Goal: Information Seeking & Learning: Compare options

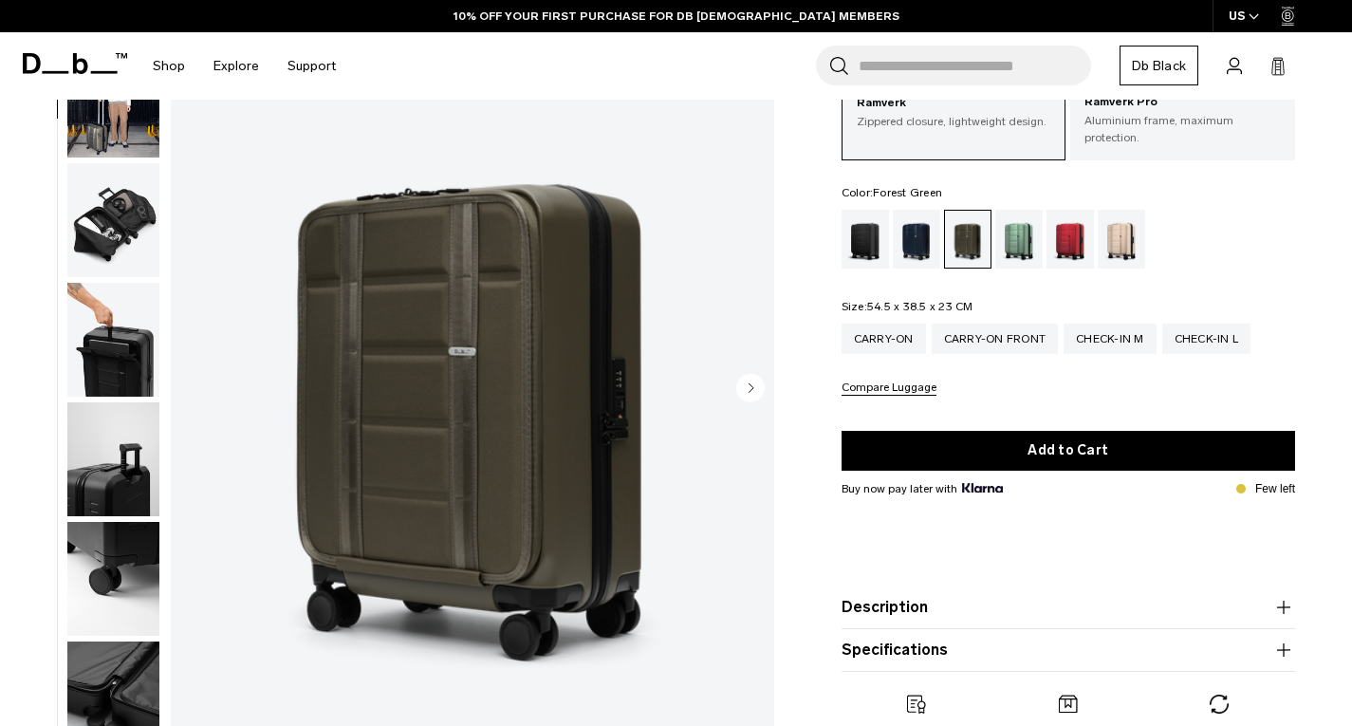
scroll to position [689, 0]
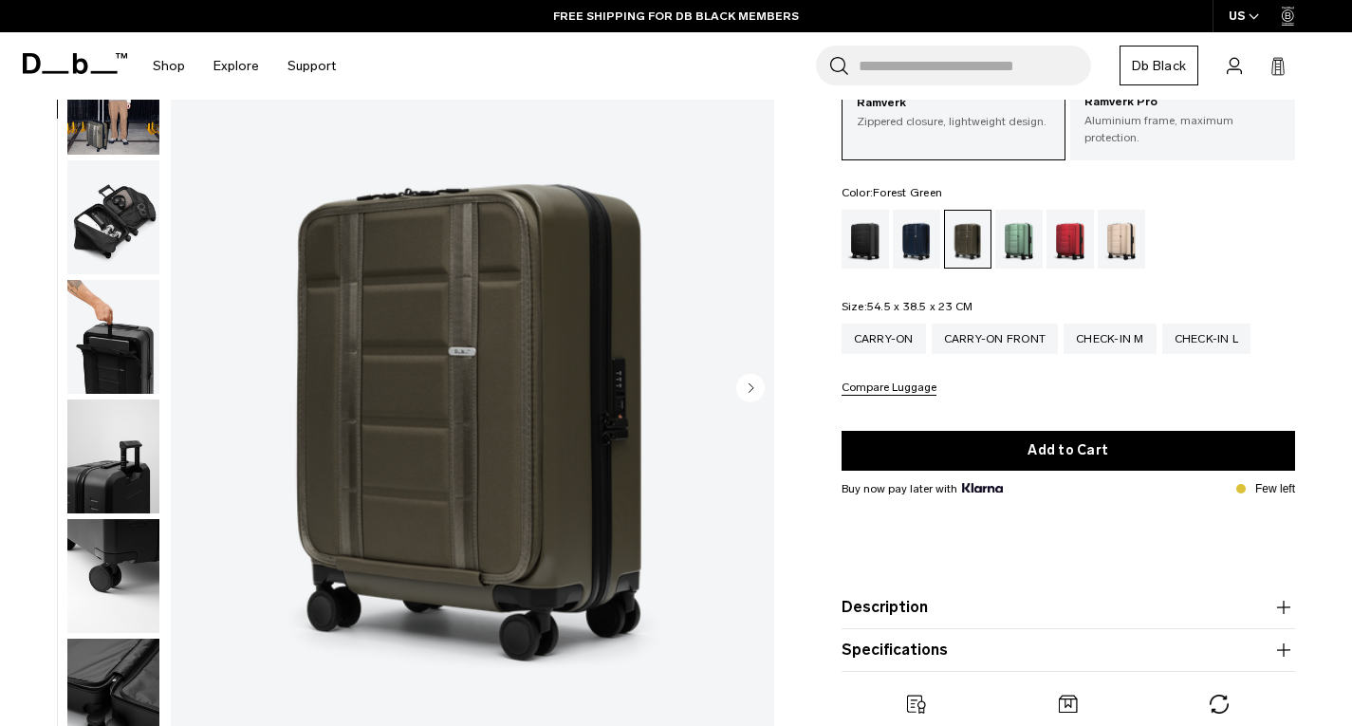
click at [105, 350] on img "button" at bounding box center [113, 337] width 92 height 114
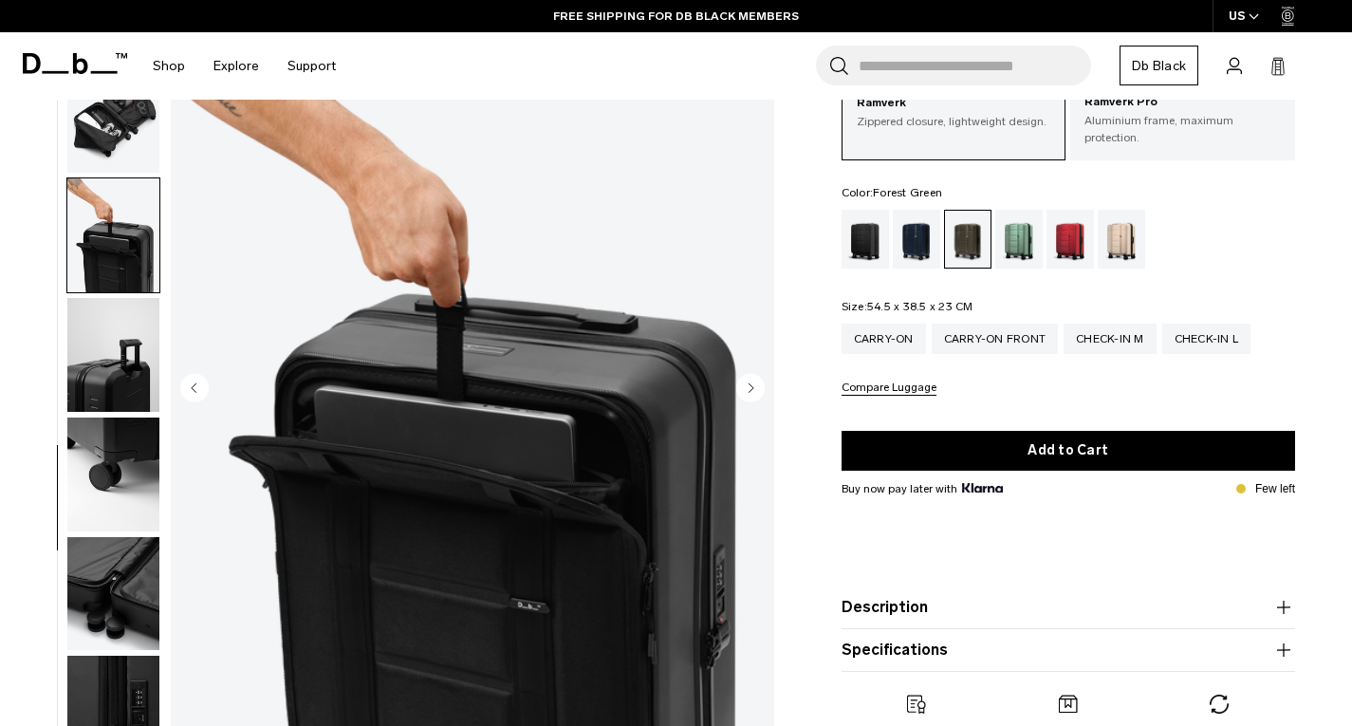
scroll to position [794, 0]
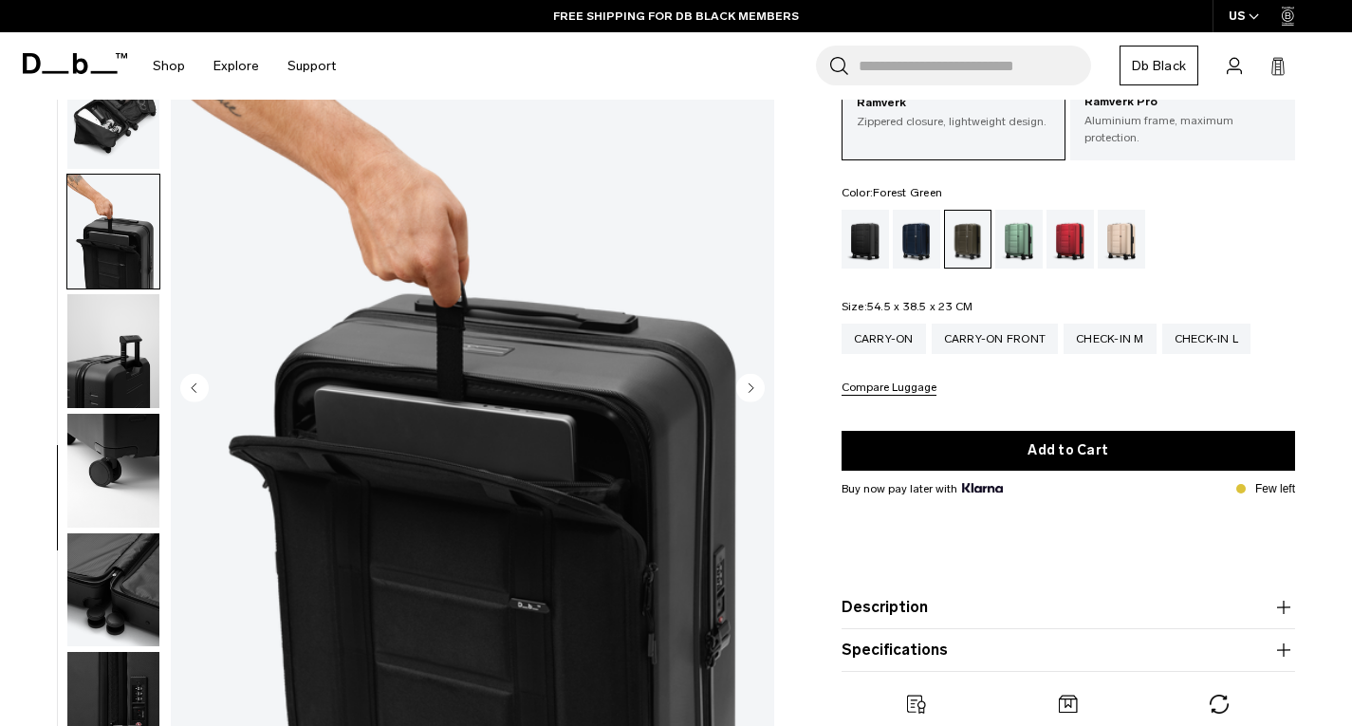
click at [113, 460] on img "button" at bounding box center [113, 471] width 92 height 114
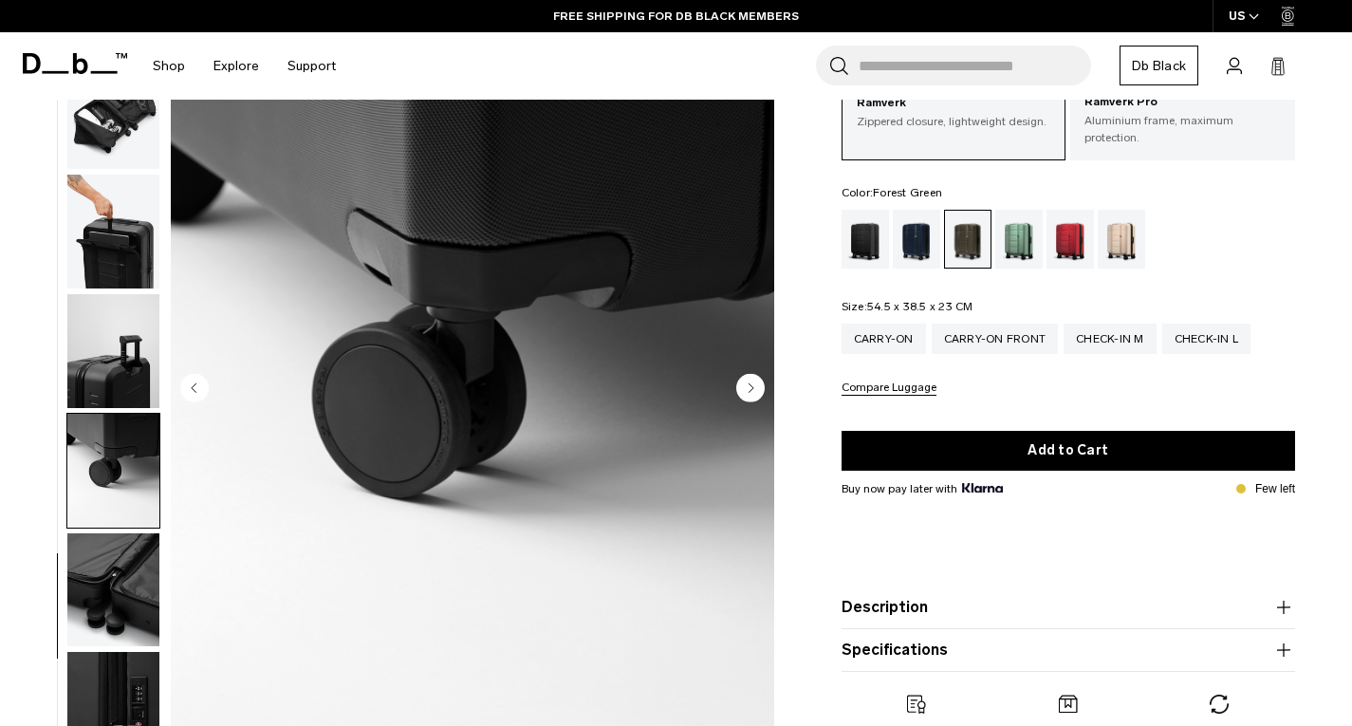
click at [113, 534] on img "button" at bounding box center [113, 589] width 92 height 114
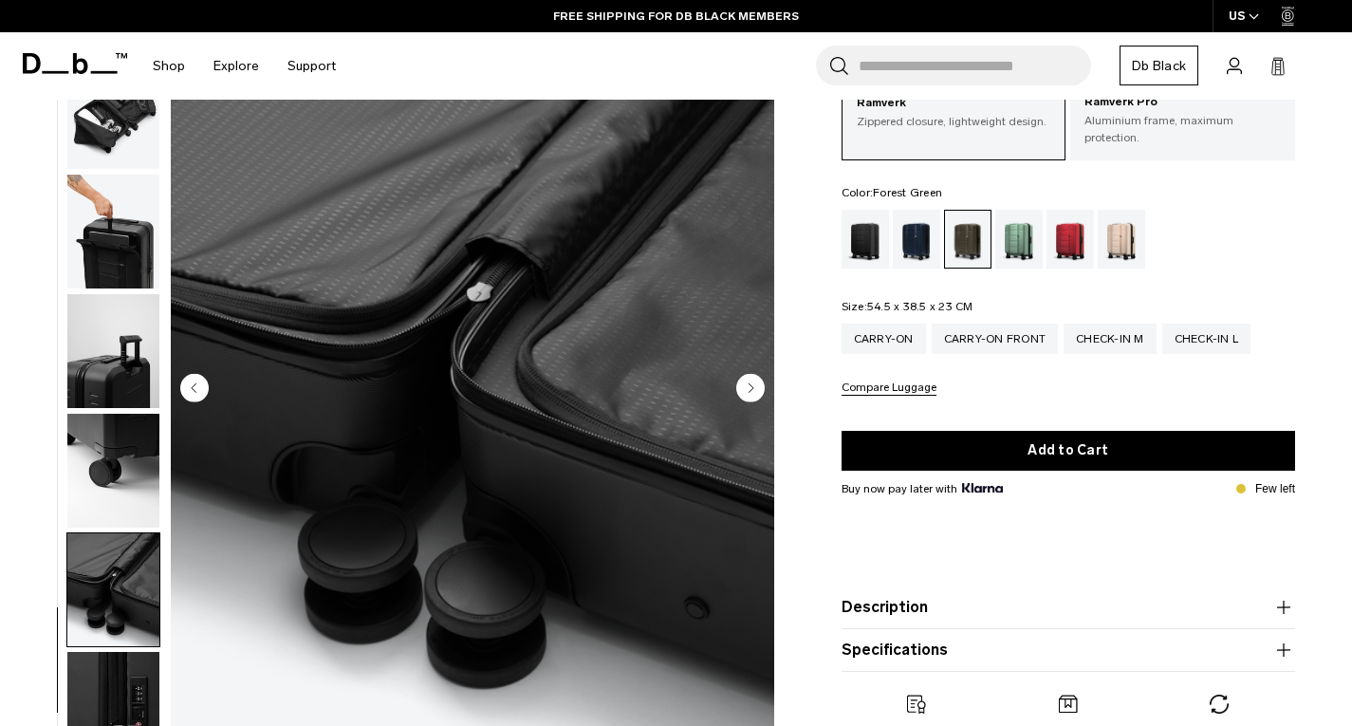
click at [117, 616] on img "button" at bounding box center [113, 589] width 92 height 114
click at [124, 659] on img "button" at bounding box center [113, 709] width 92 height 114
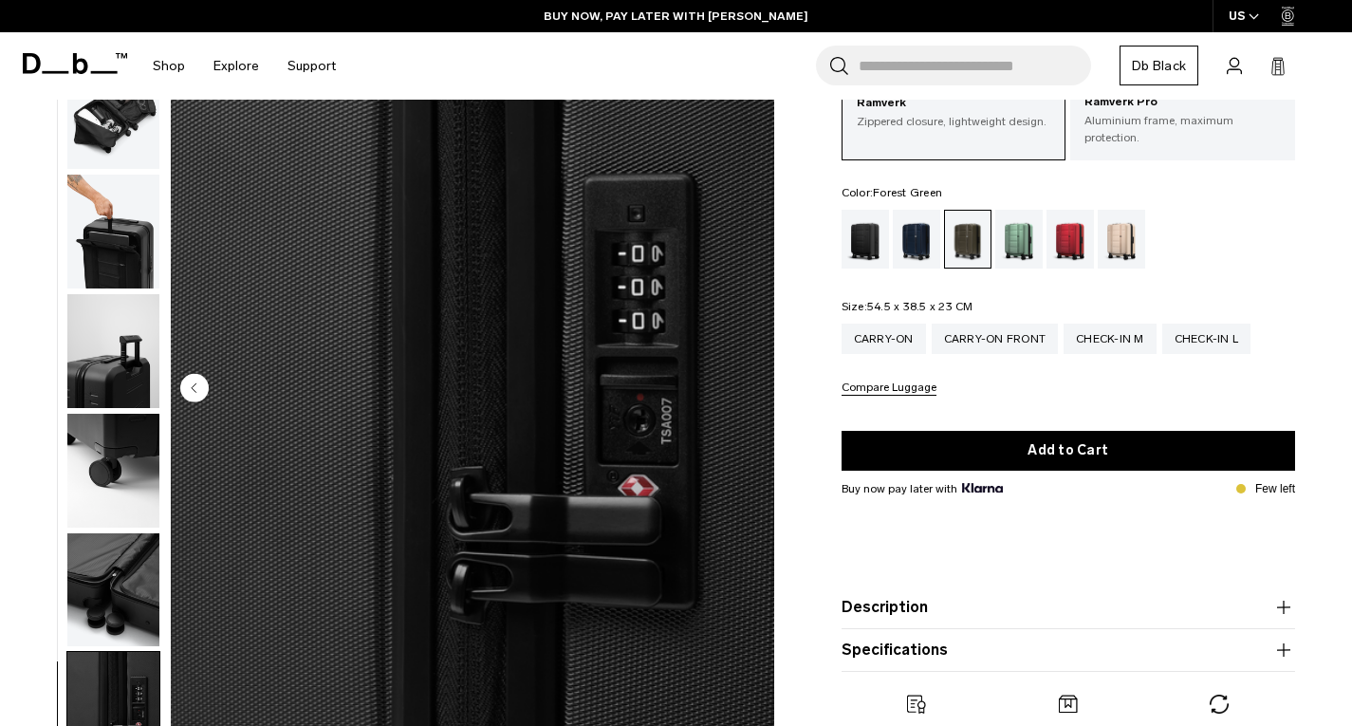
scroll to position [0, 0]
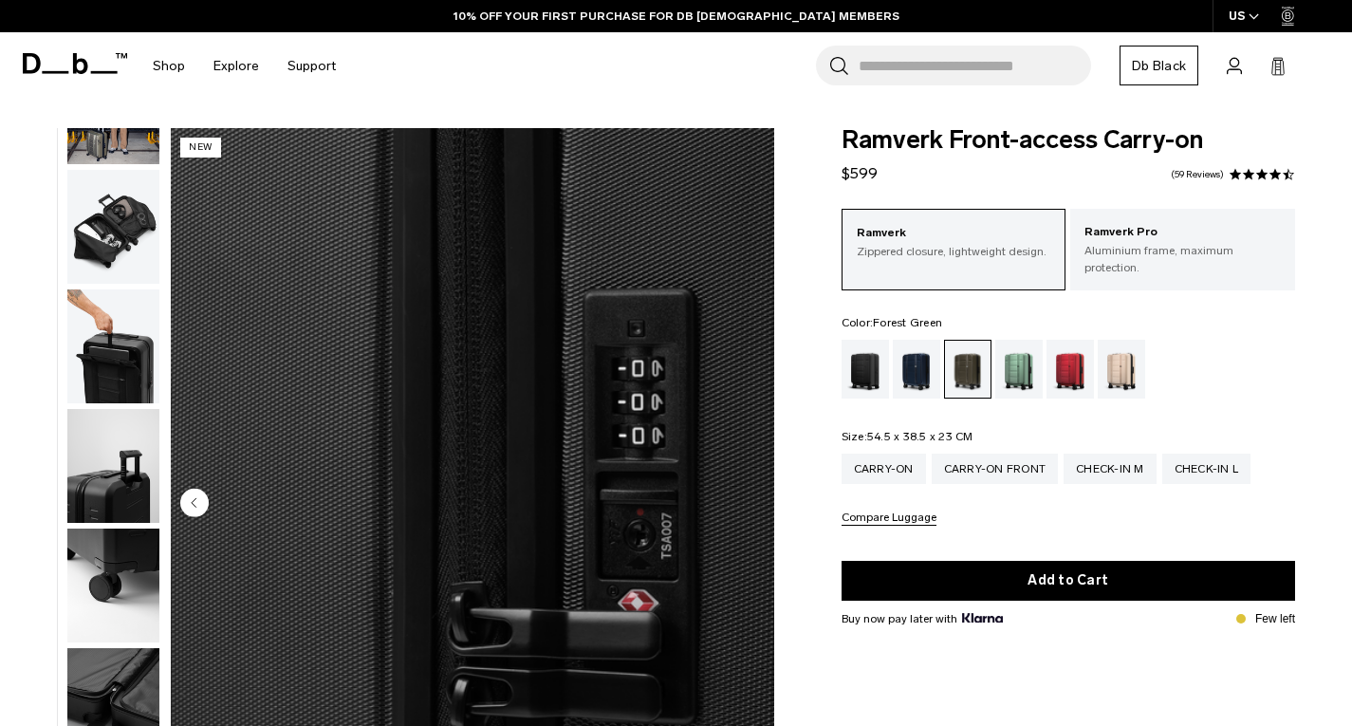
click at [472, 77] on div "Search for Bags, Luggage... Search Close Trending Products All Products Hugger …" at bounding box center [843, 65] width 986 height 67
click at [892, 453] on div "Carry-on" at bounding box center [883, 468] width 84 height 30
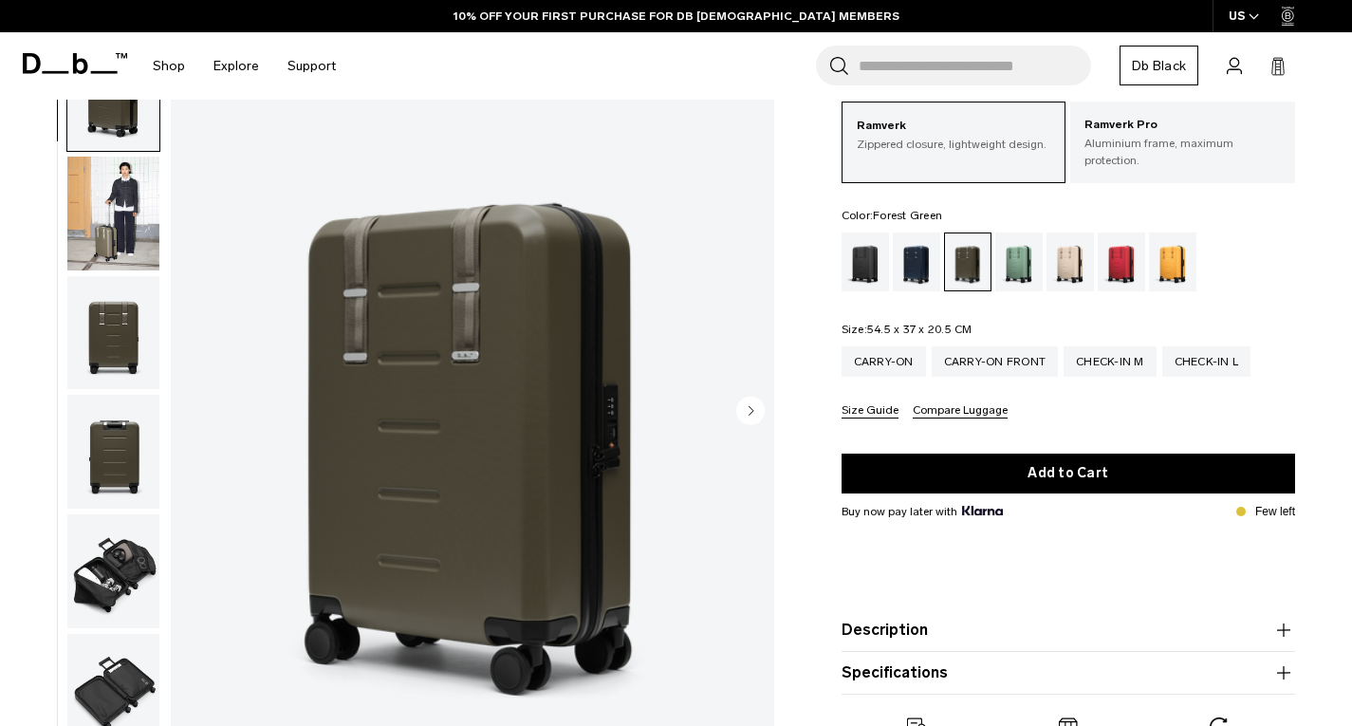
scroll to position [108, 0]
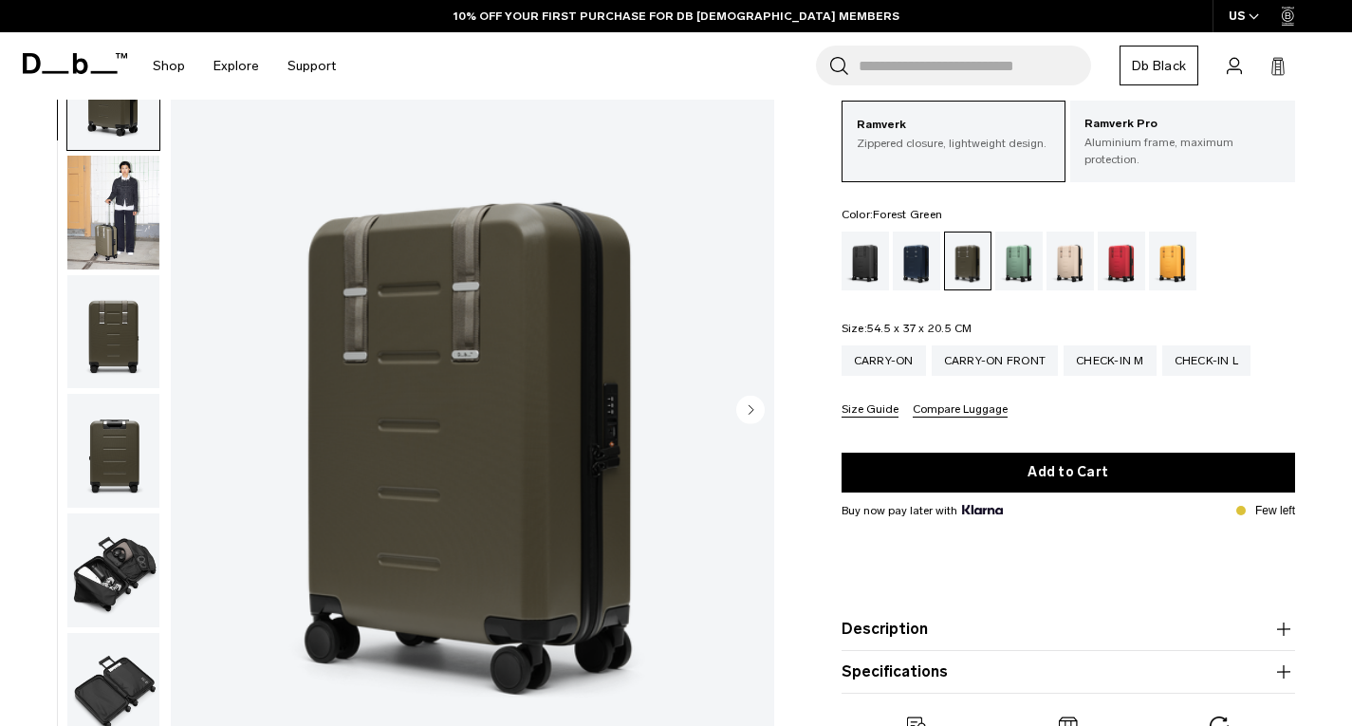
click at [120, 218] on img "button" at bounding box center [113, 212] width 92 height 114
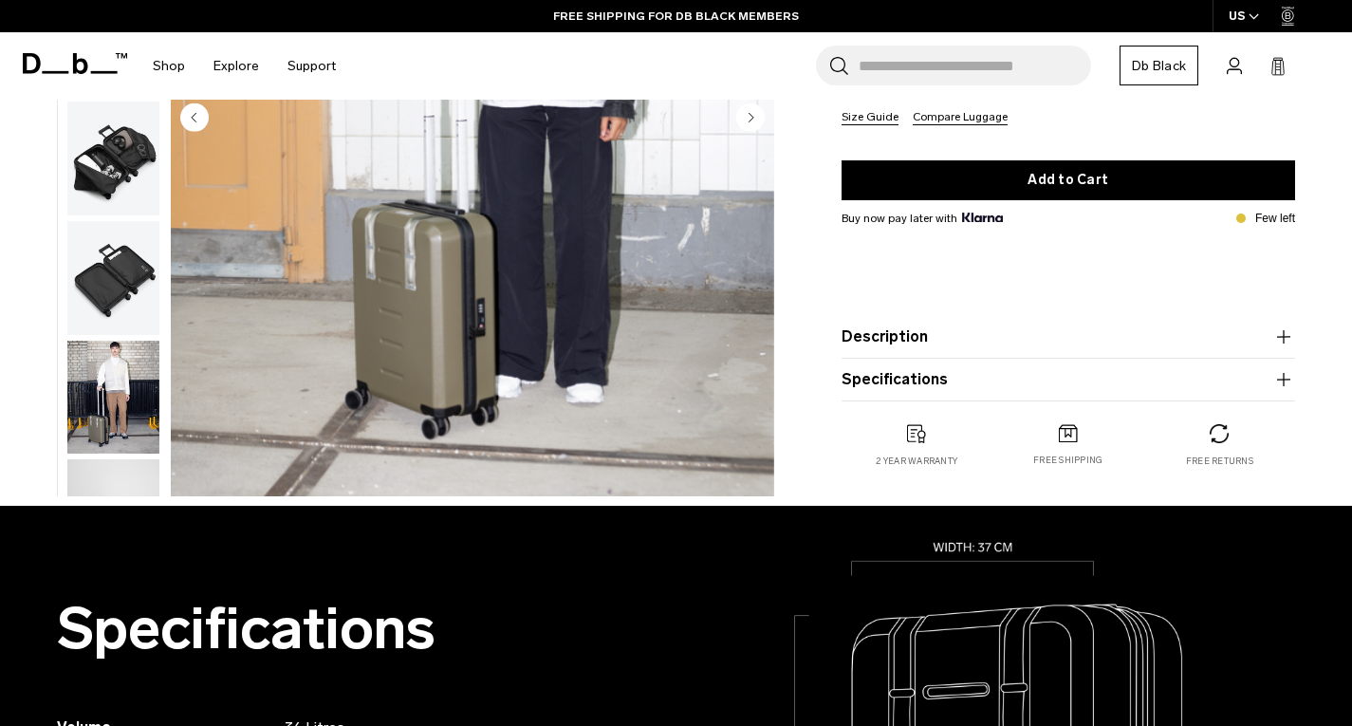
scroll to position [401, 0]
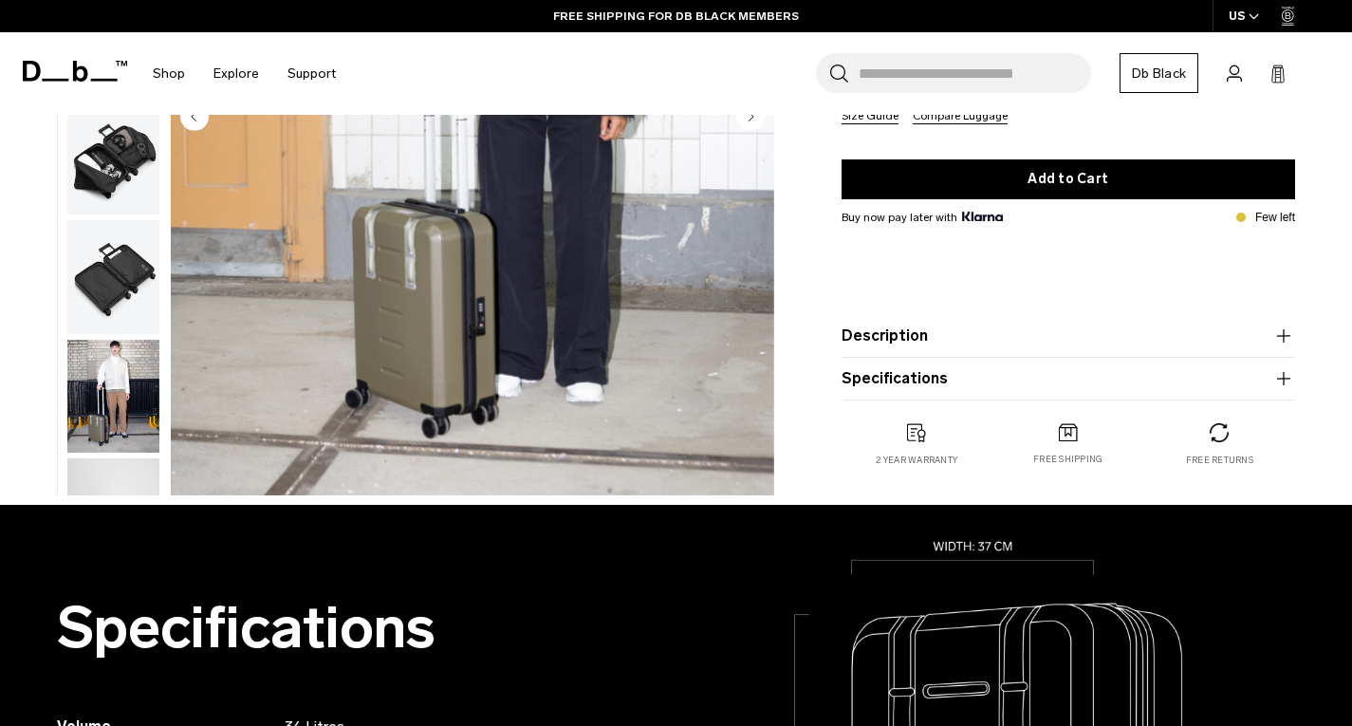
click at [896, 367] on button "Specifications" at bounding box center [1068, 378] width 454 height 23
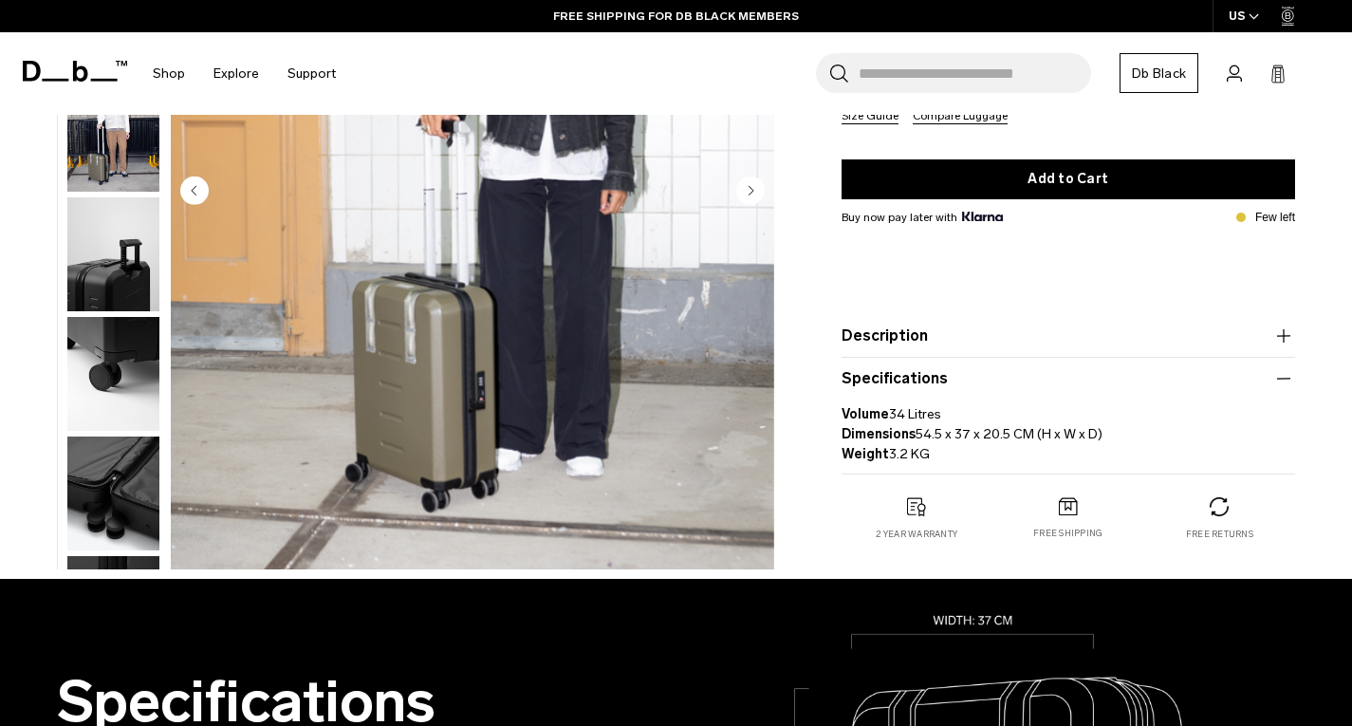
scroll to position [456, 0]
click at [115, 345] on img "button" at bounding box center [113, 372] width 92 height 114
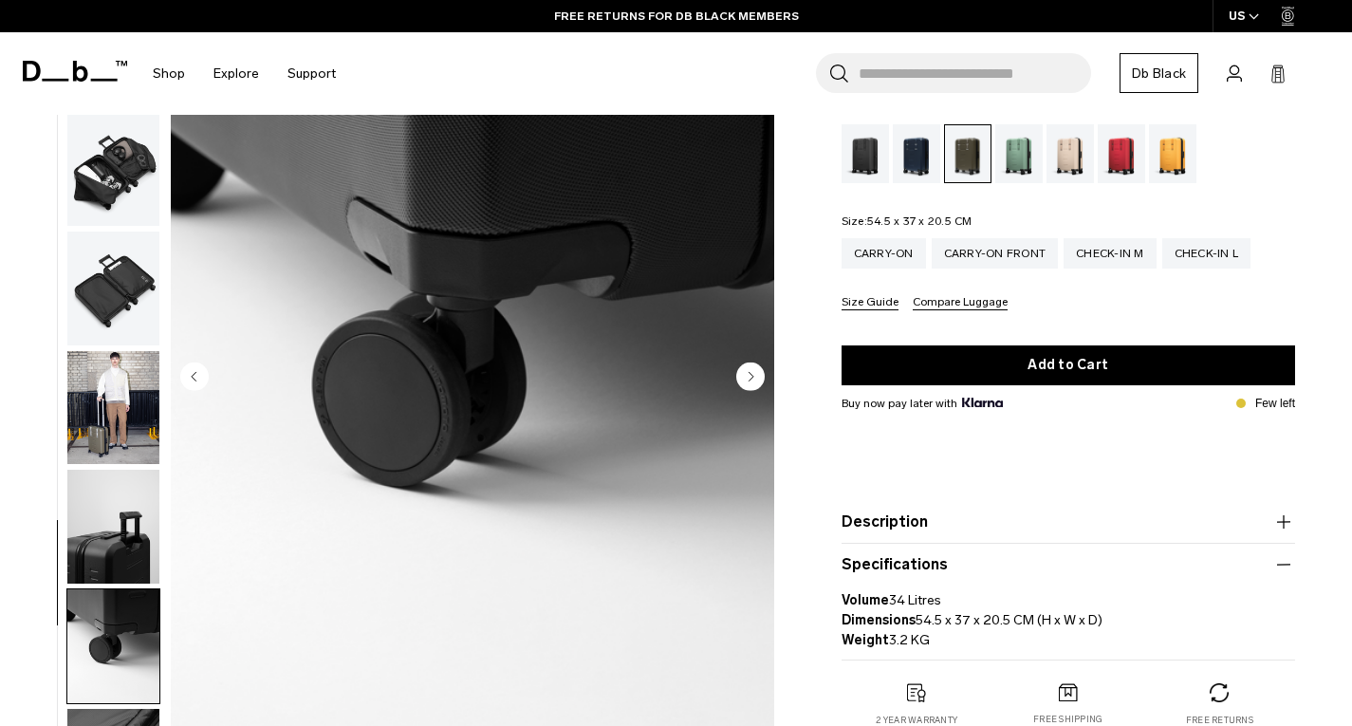
scroll to position [213, 0]
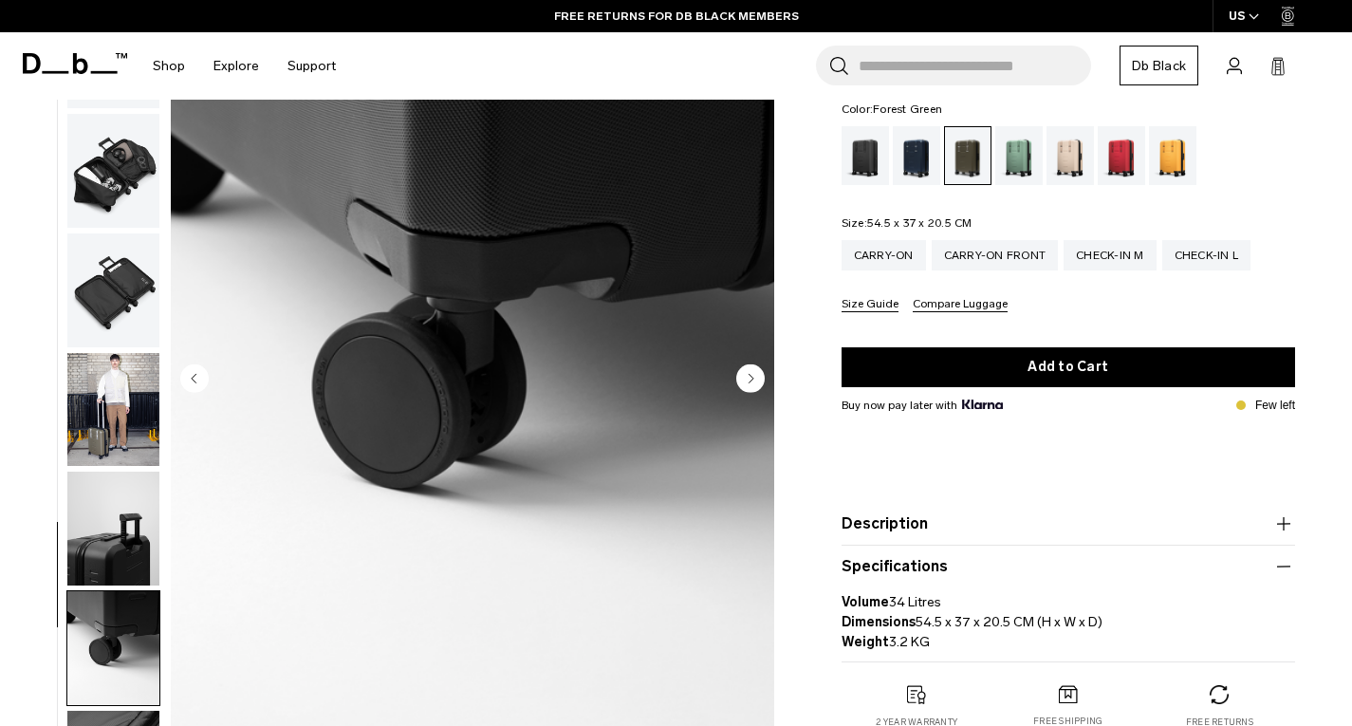
click at [751, 367] on circle "Next slide" at bounding box center [750, 377] width 28 height 28
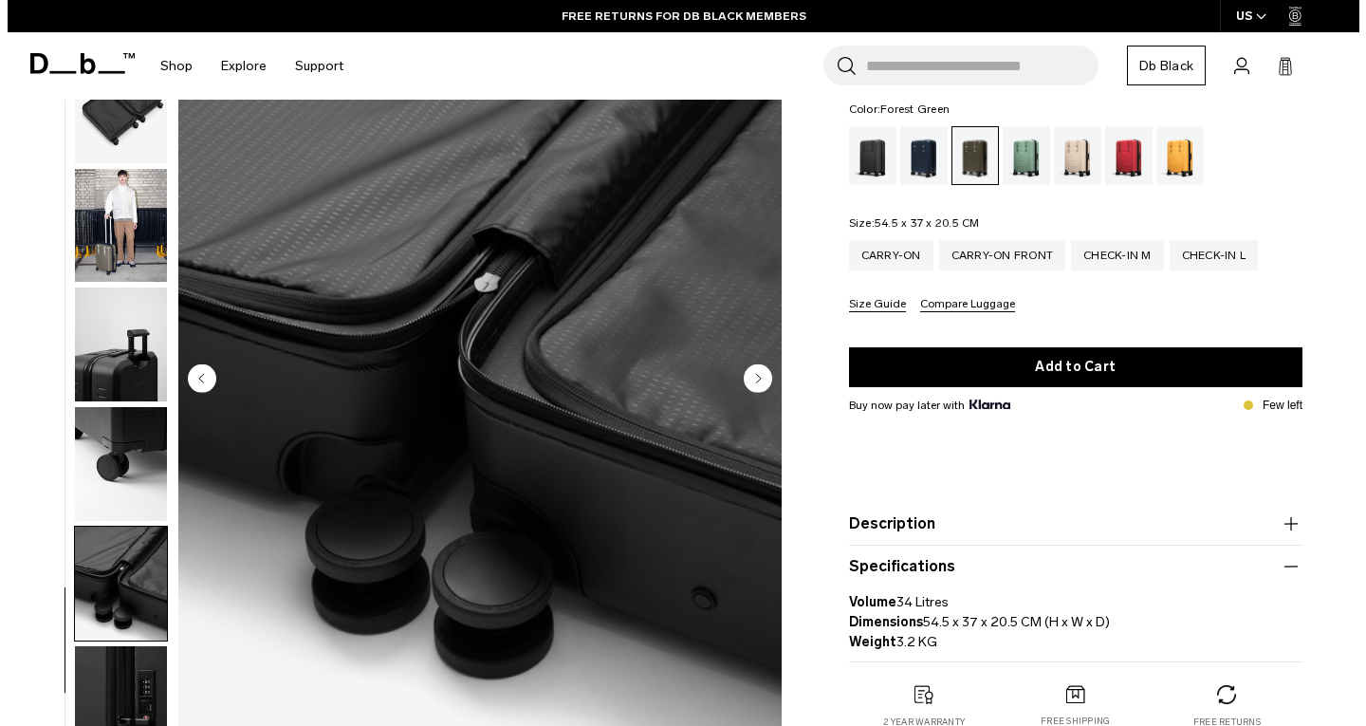
scroll to position [555, 0]
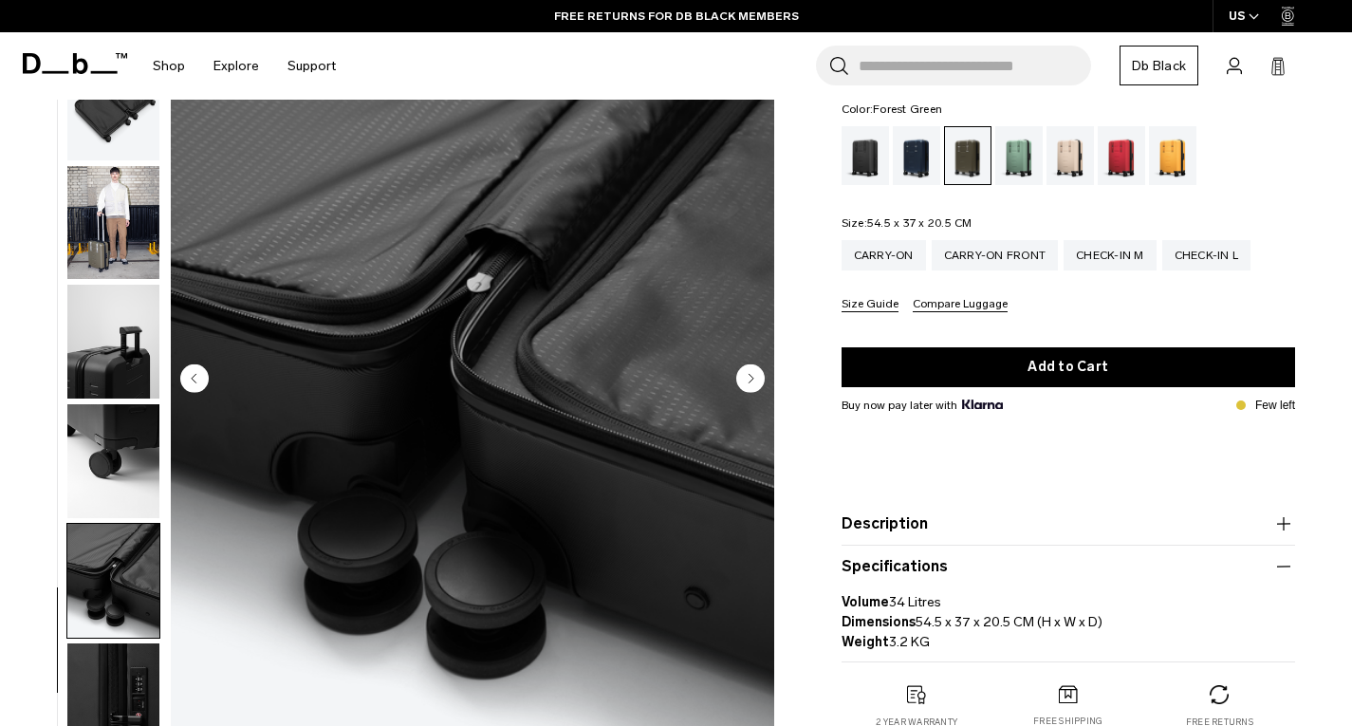
click at [751, 367] on circle "Next slide" at bounding box center [750, 377] width 28 height 28
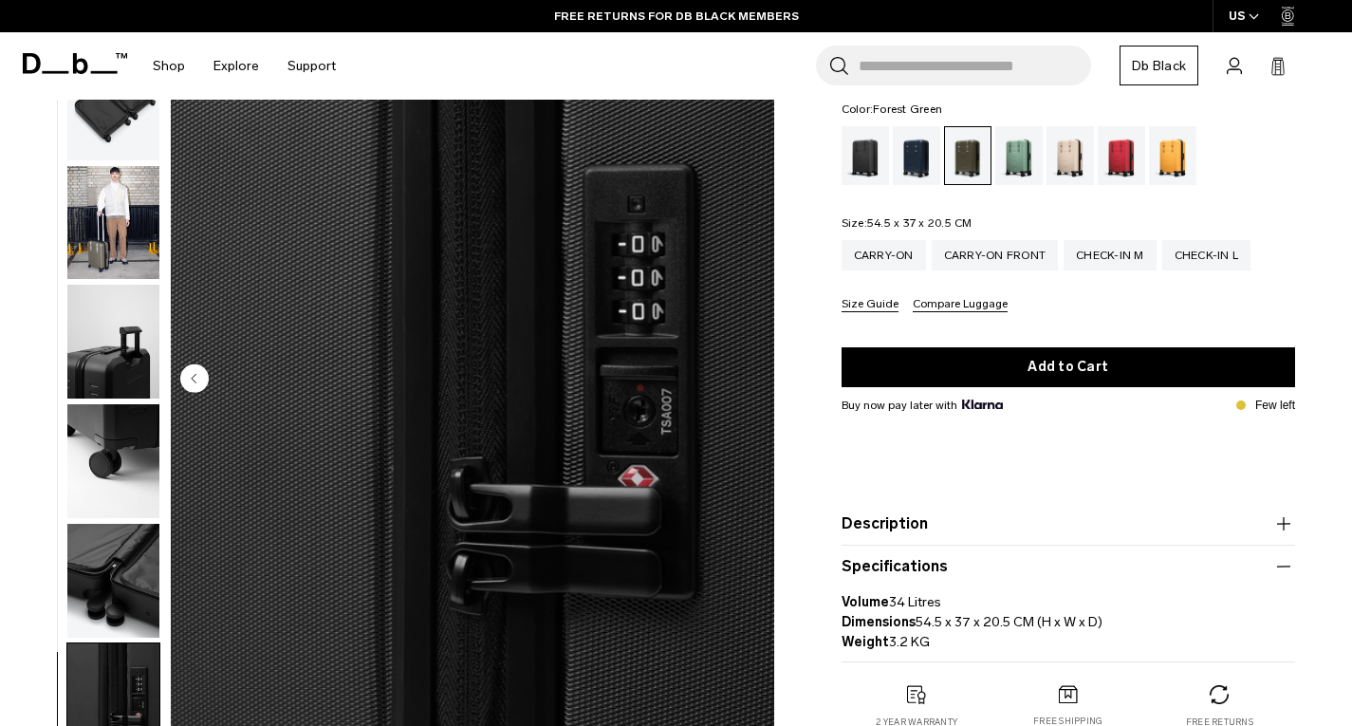
click at [751, 367] on img "11 / 11" at bounding box center [472, 380] width 603 height 753
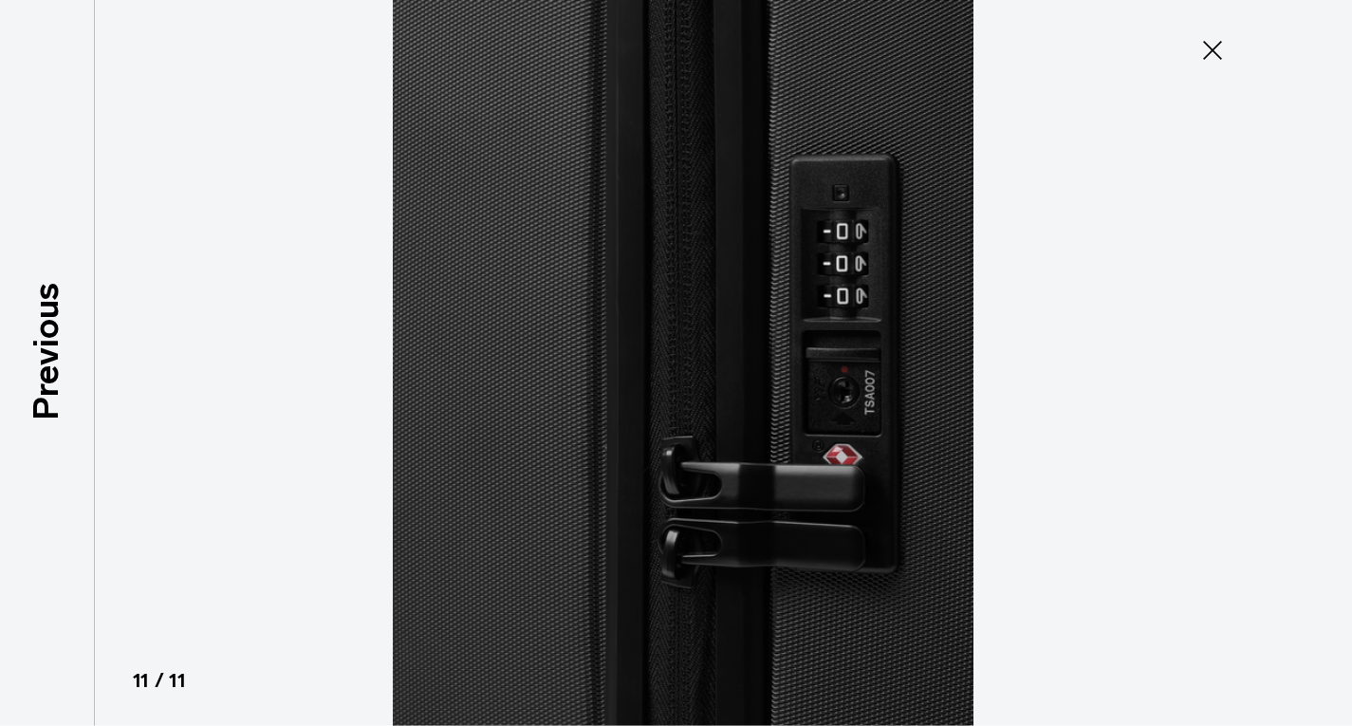
scroll to position [545, 0]
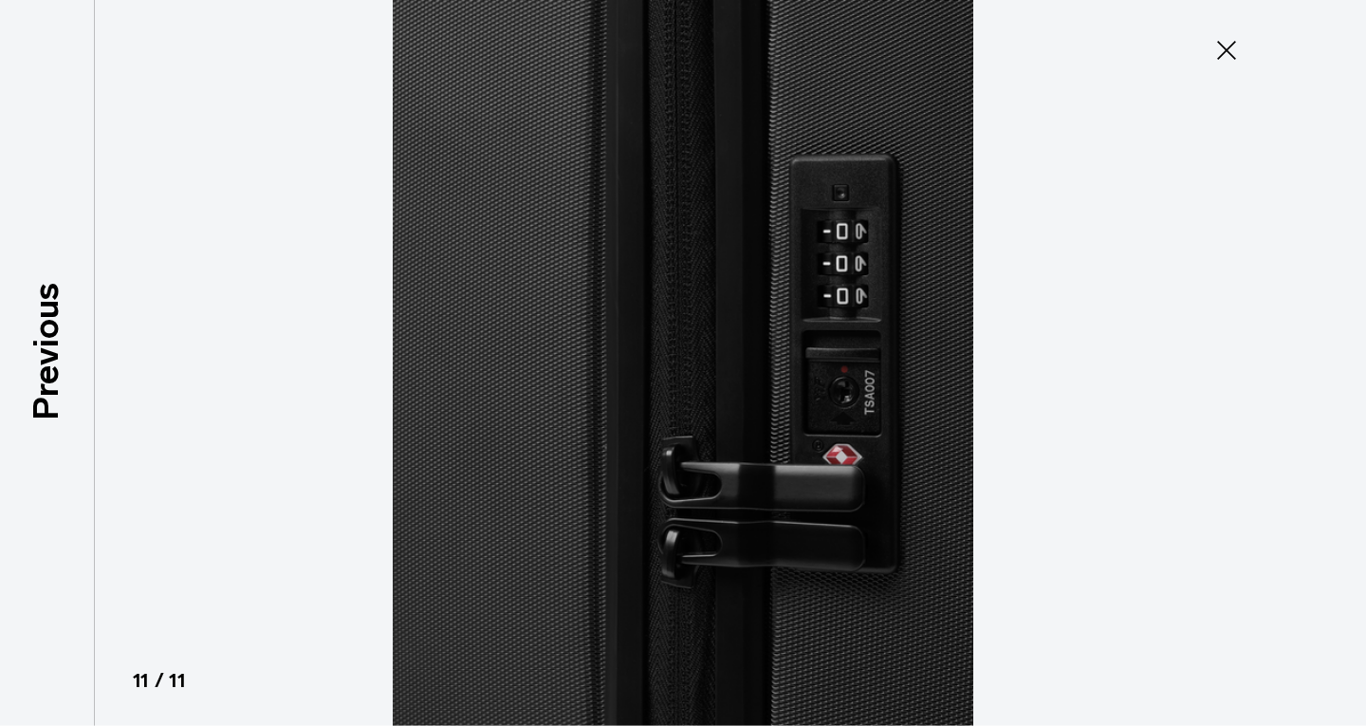
click at [1223, 52] on icon at bounding box center [1226, 50] width 30 height 30
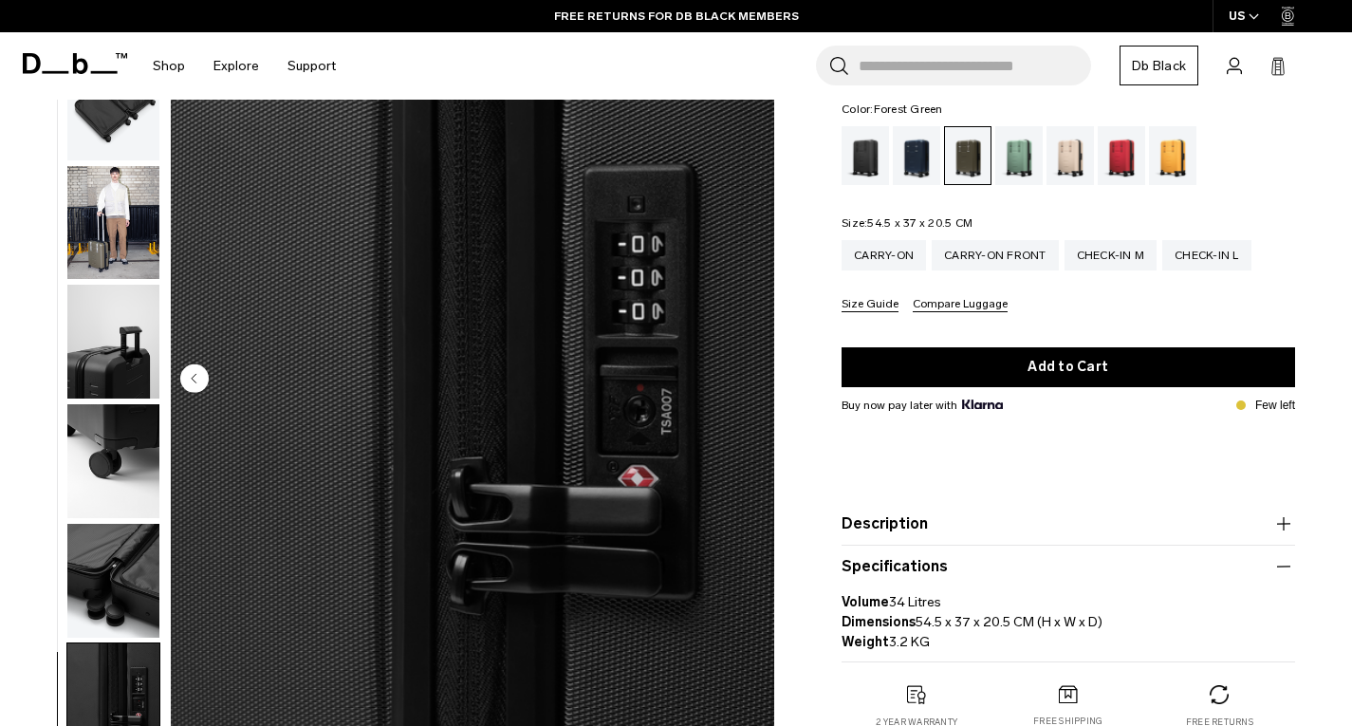
scroll to position [0, 0]
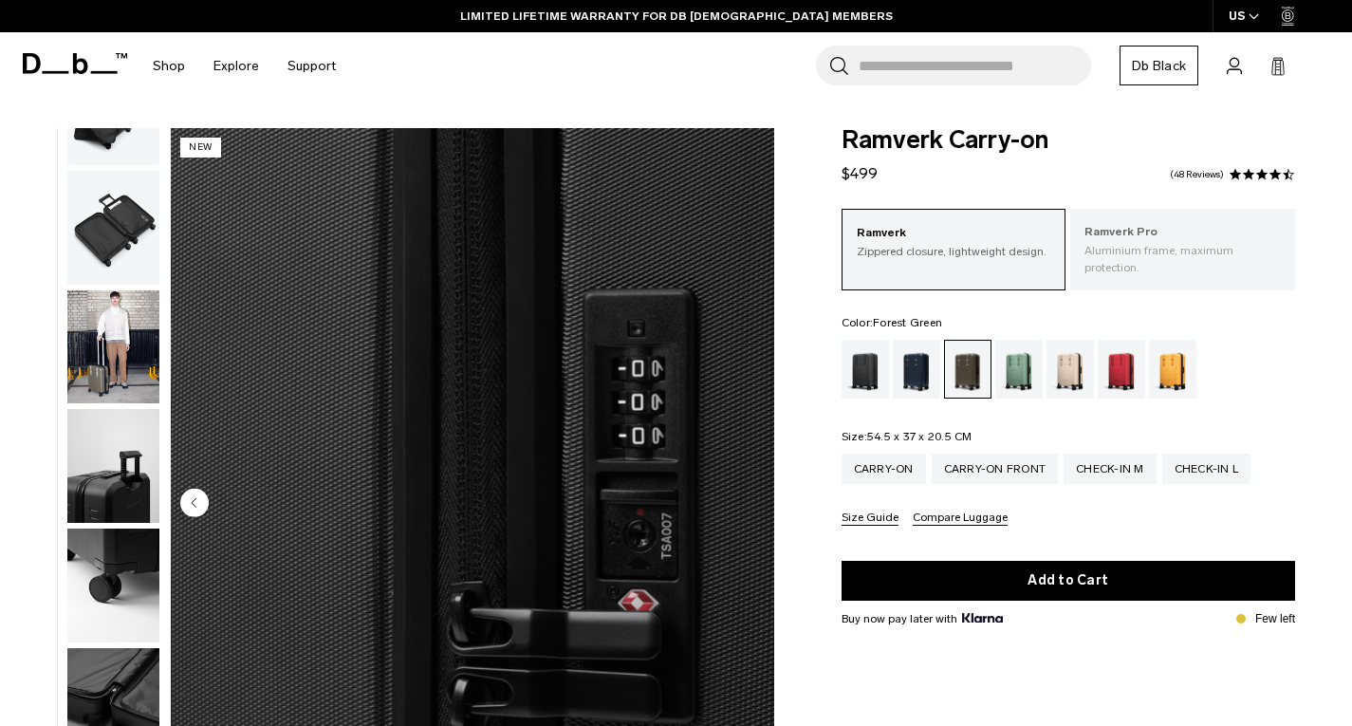
click at [1123, 256] on p "Aluminium frame, maximum protection." at bounding box center [1182, 259] width 196 height 34
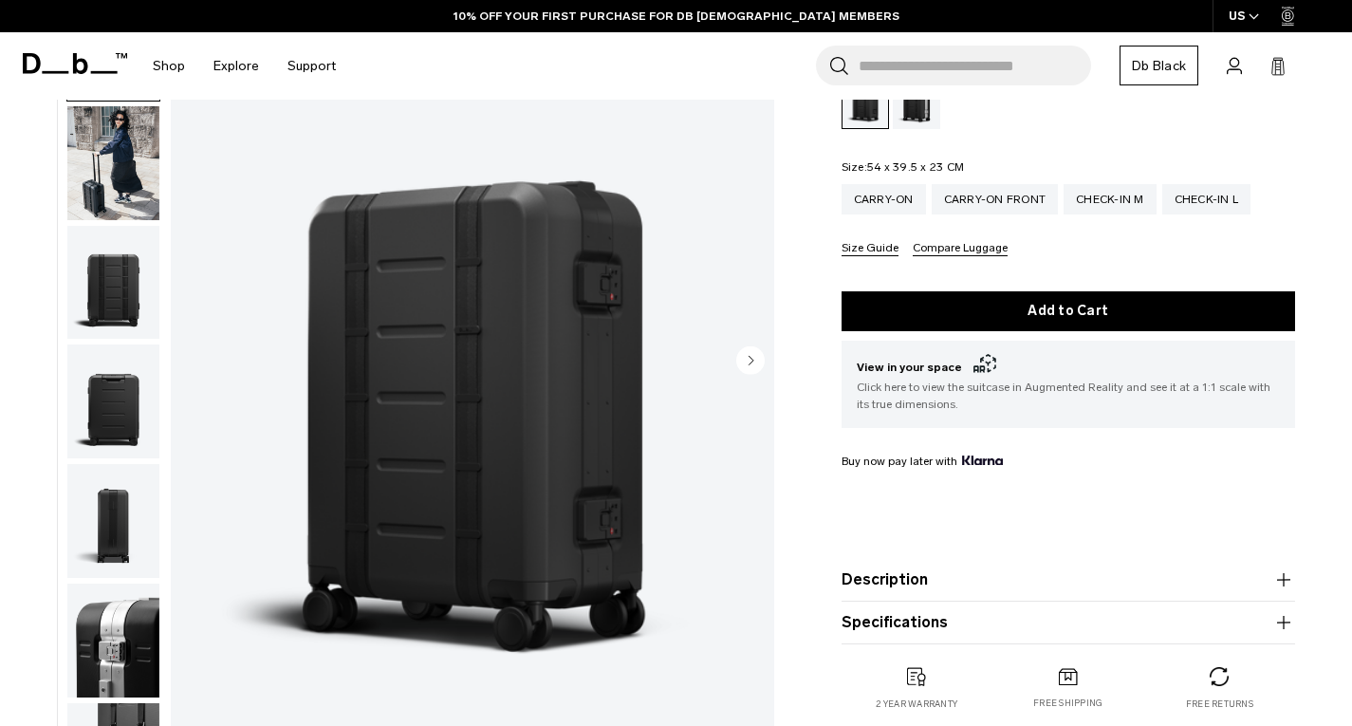
click at [877, 611] on button "Specifications" at bounding box center [1068, 622] width 454 height 23
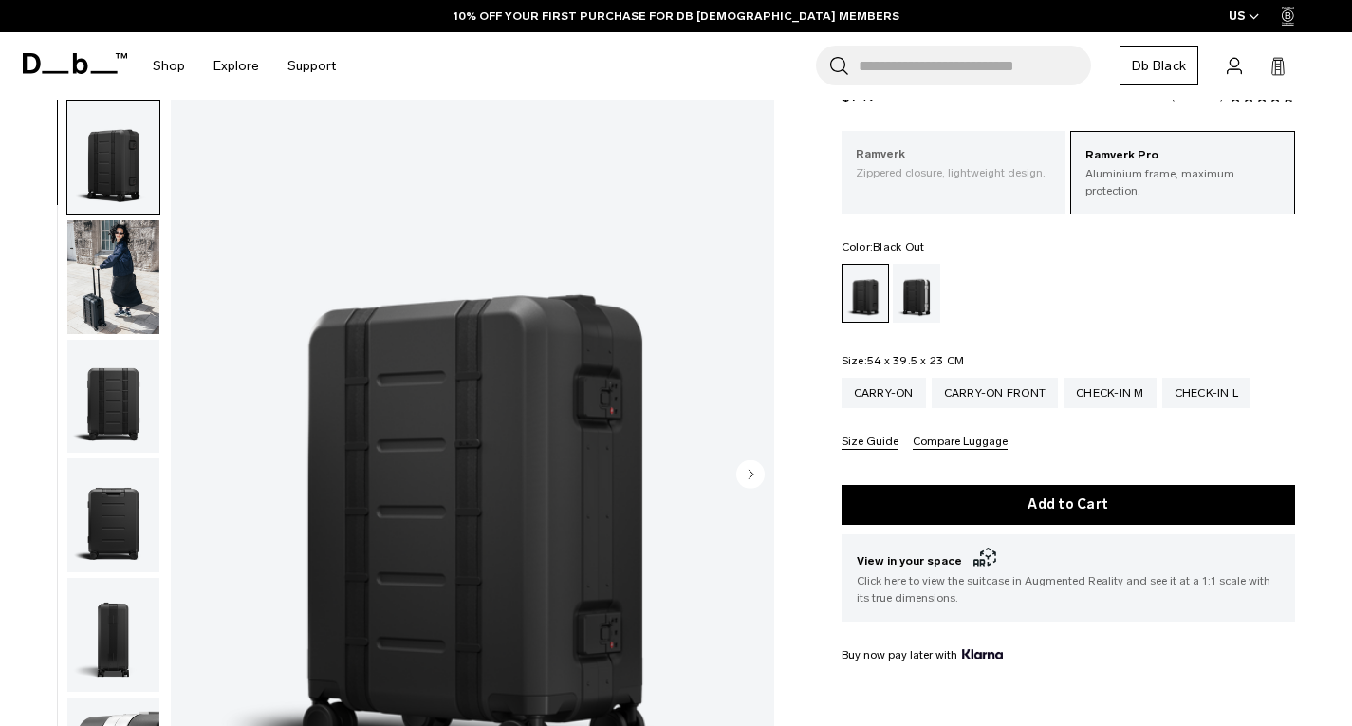
scroll to position [77, 0]
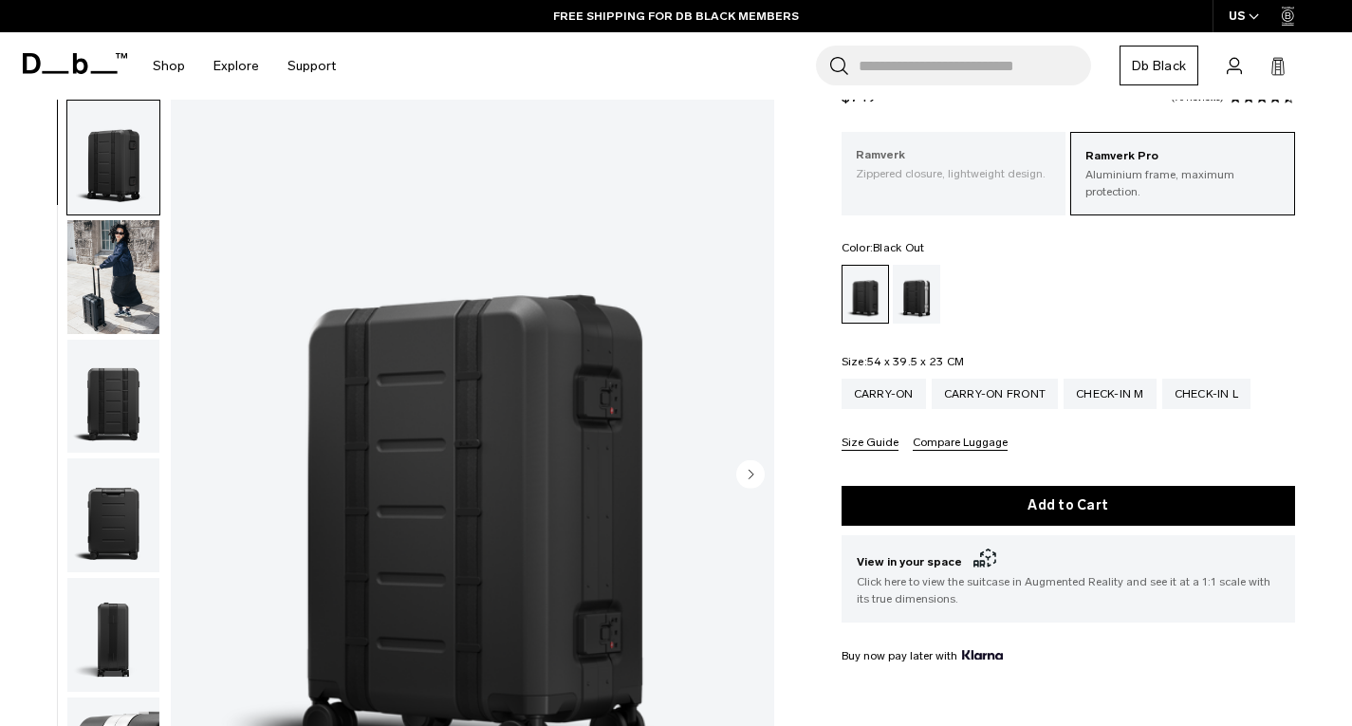
click at [949, 154] on p "Ramverk" at bounding box center [954, 155] width 196 height 19
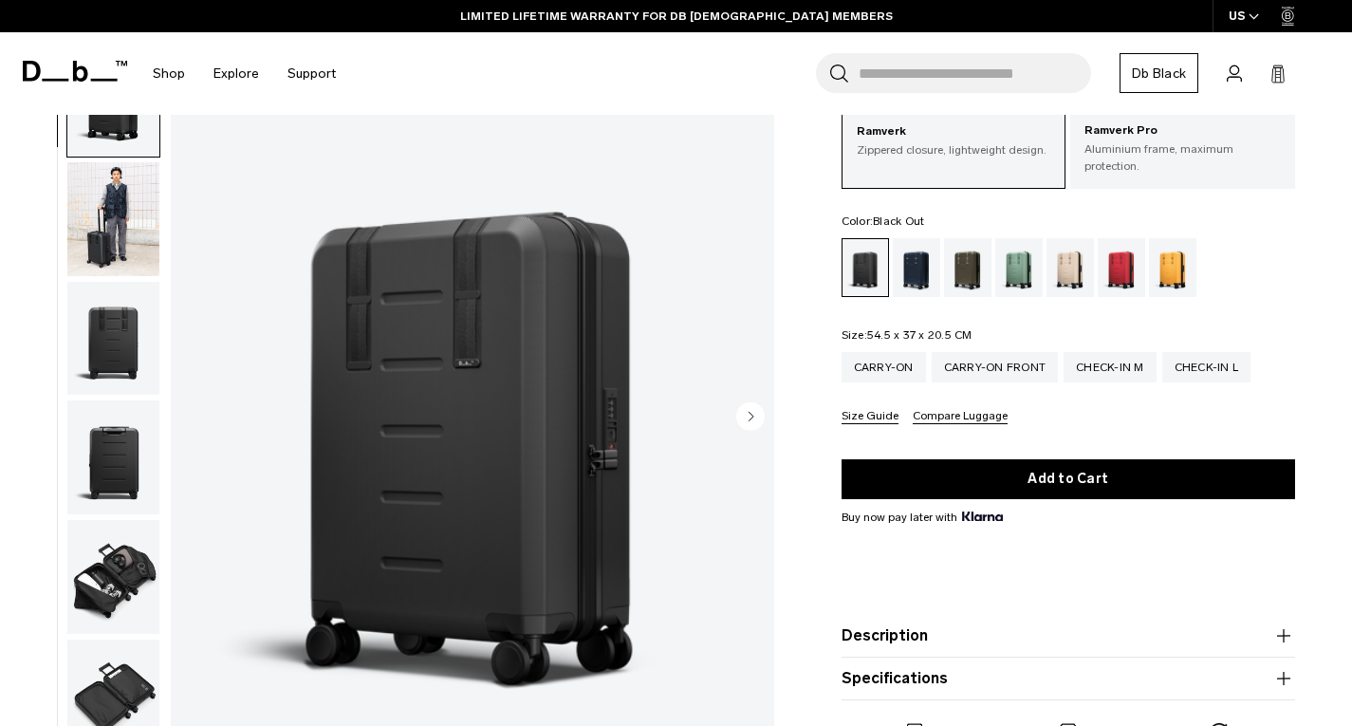
scroll to position [93, 0]
